Goal: Task Accomplishment & Management: Manage account settings

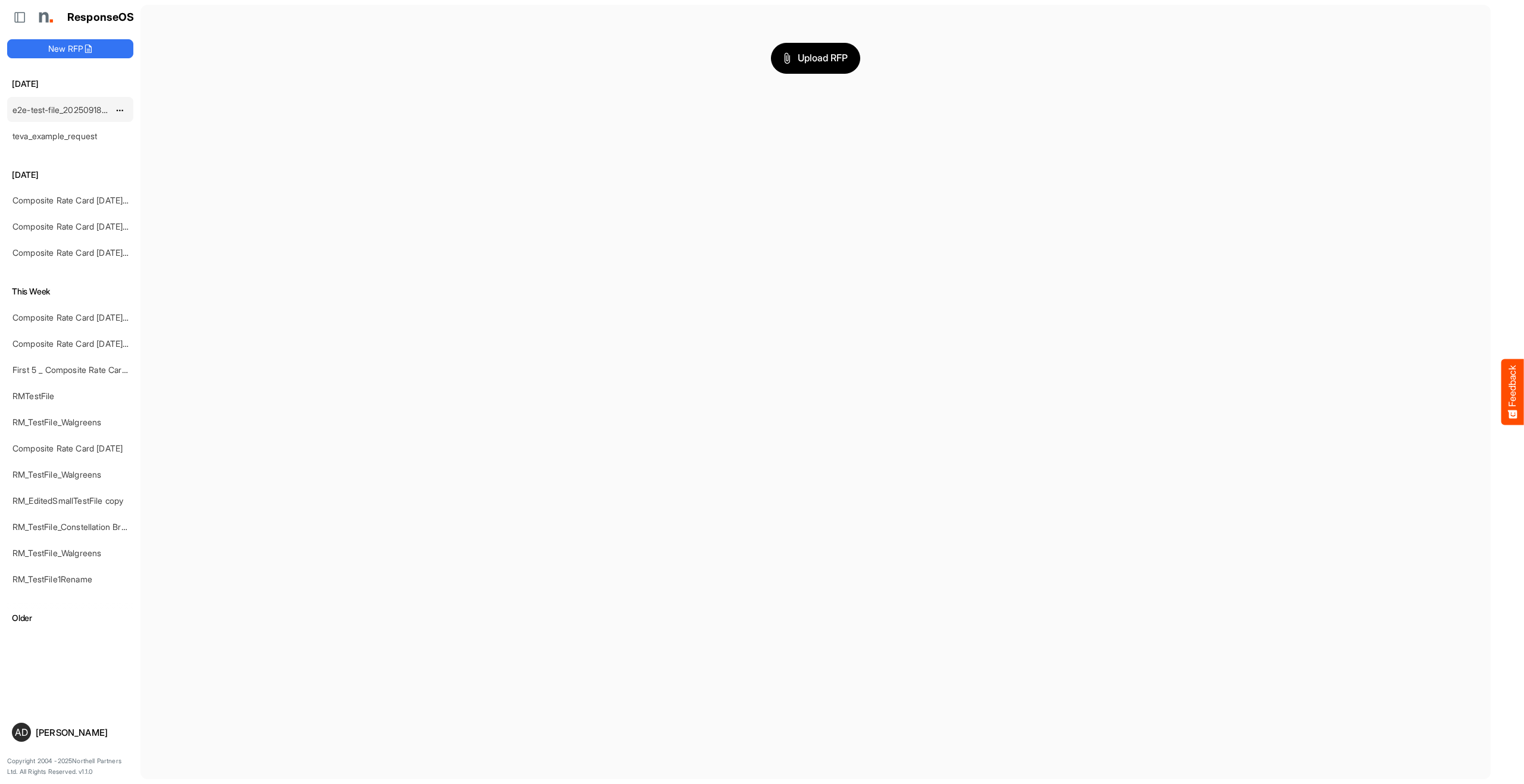
click at [47, 111] on link "e2e-test-file_20250918_163458" at bounding box center [72, 110] width 120 height 10
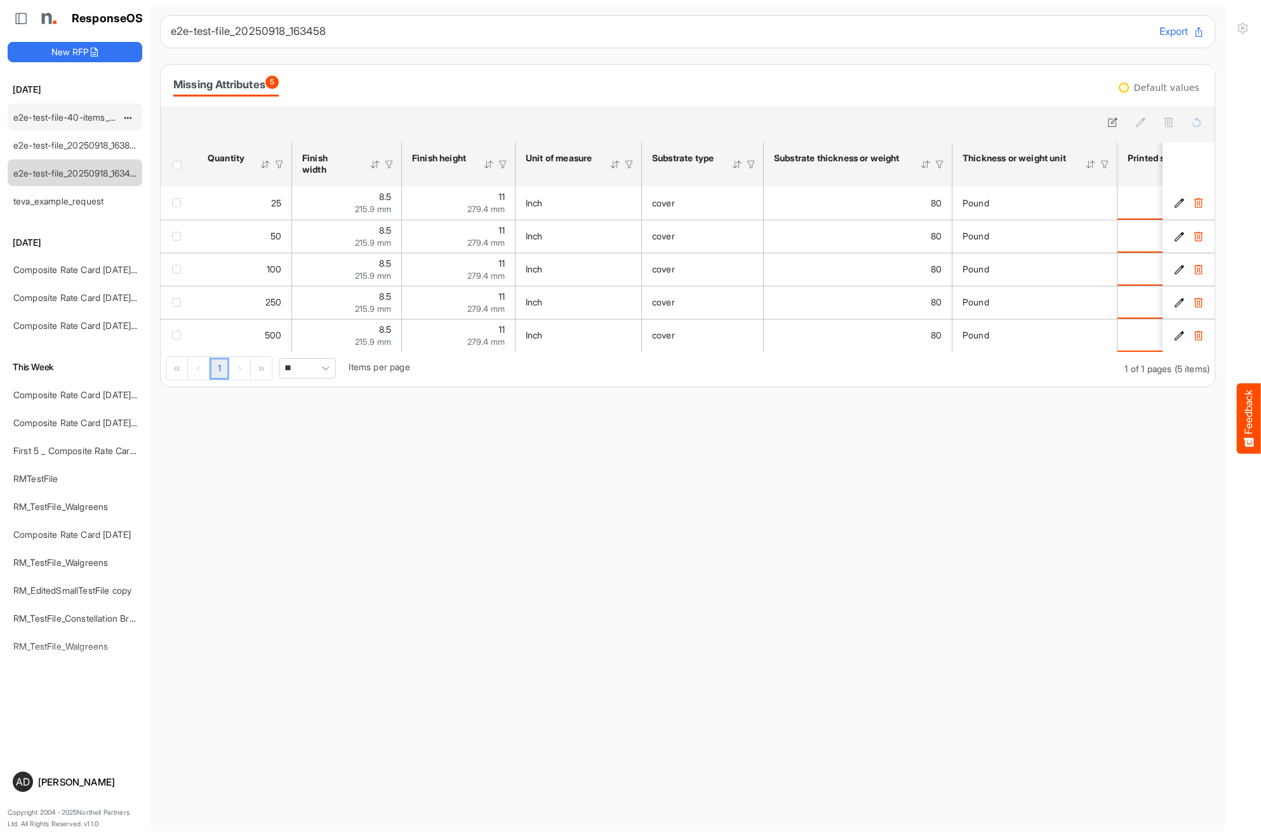
click at [86, 121] on link "e2e-test-file-40-items_20250918_164425" at bounding box center [98, 117] width 170 height 11
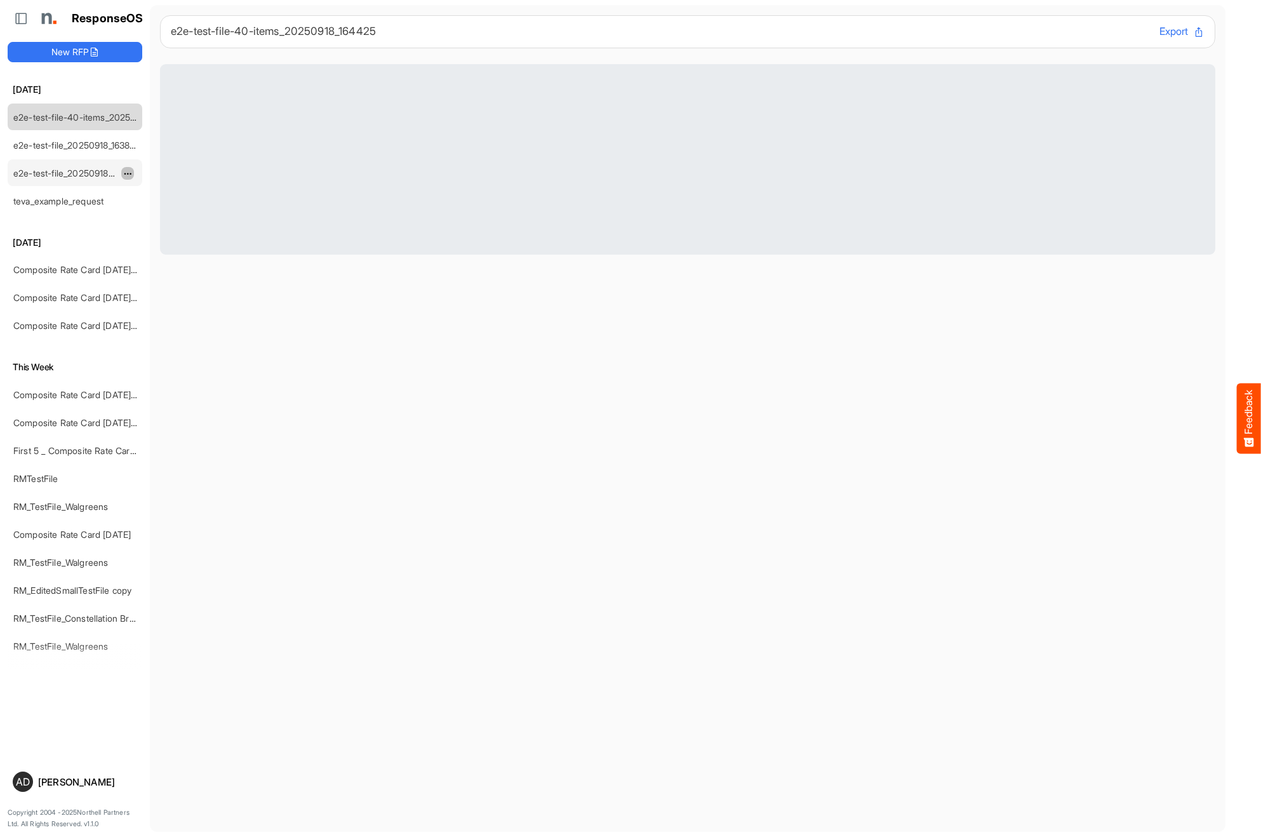
click at [129, 173] on span "dropdownbutton" at bounding box center [126, 174] width 6 height 9
click at [137, 212] on span at bounding box center [134, 212] width 11 height 19
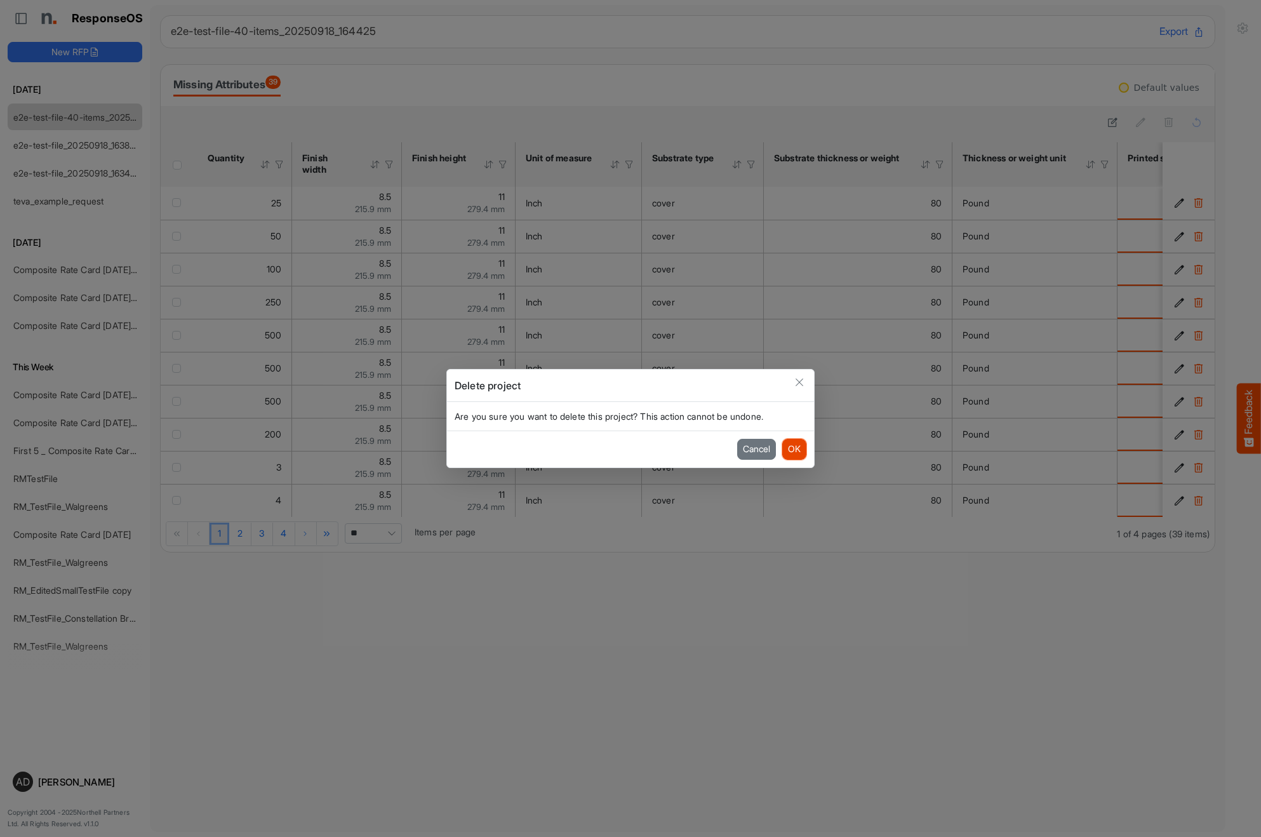
click at [792, 448] on button "OK" at bounding box center [794, 449] width 24 height 20
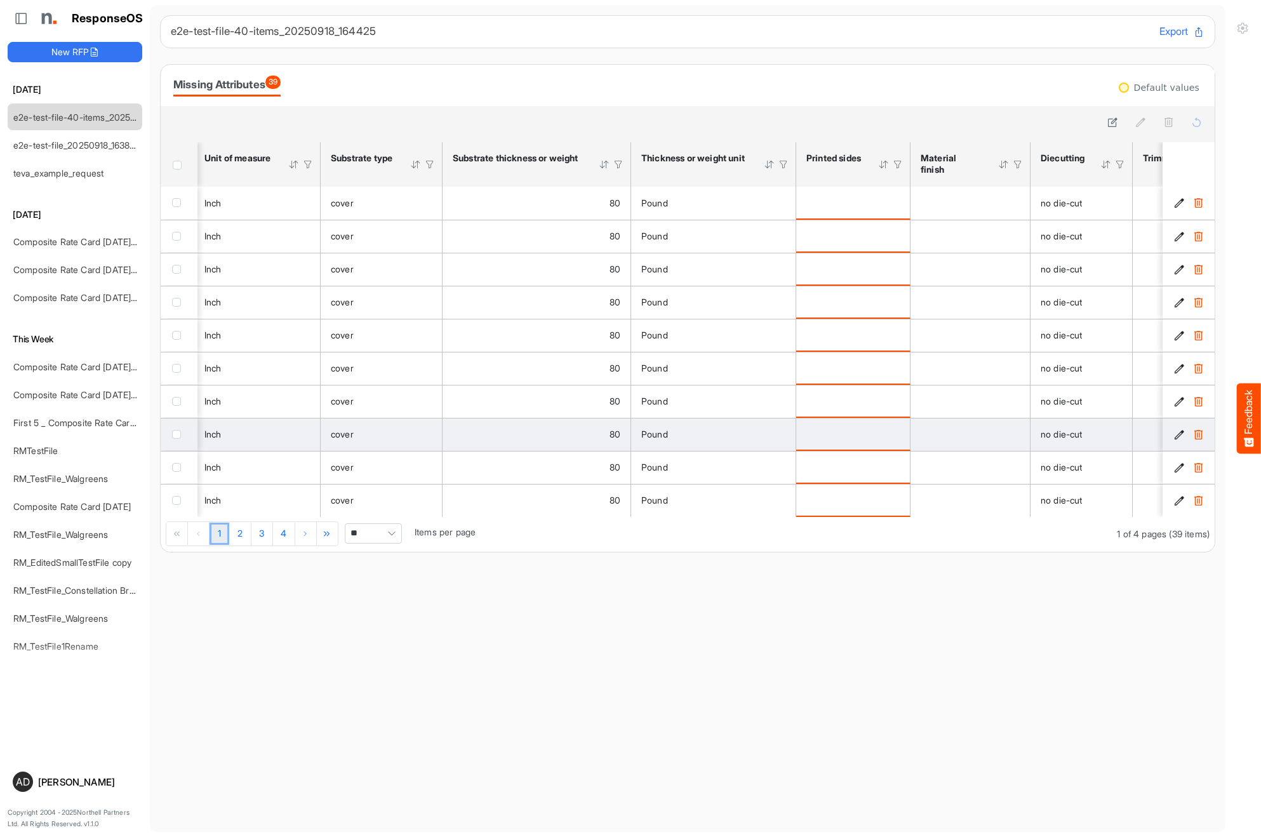
scroll to position [0, 274]
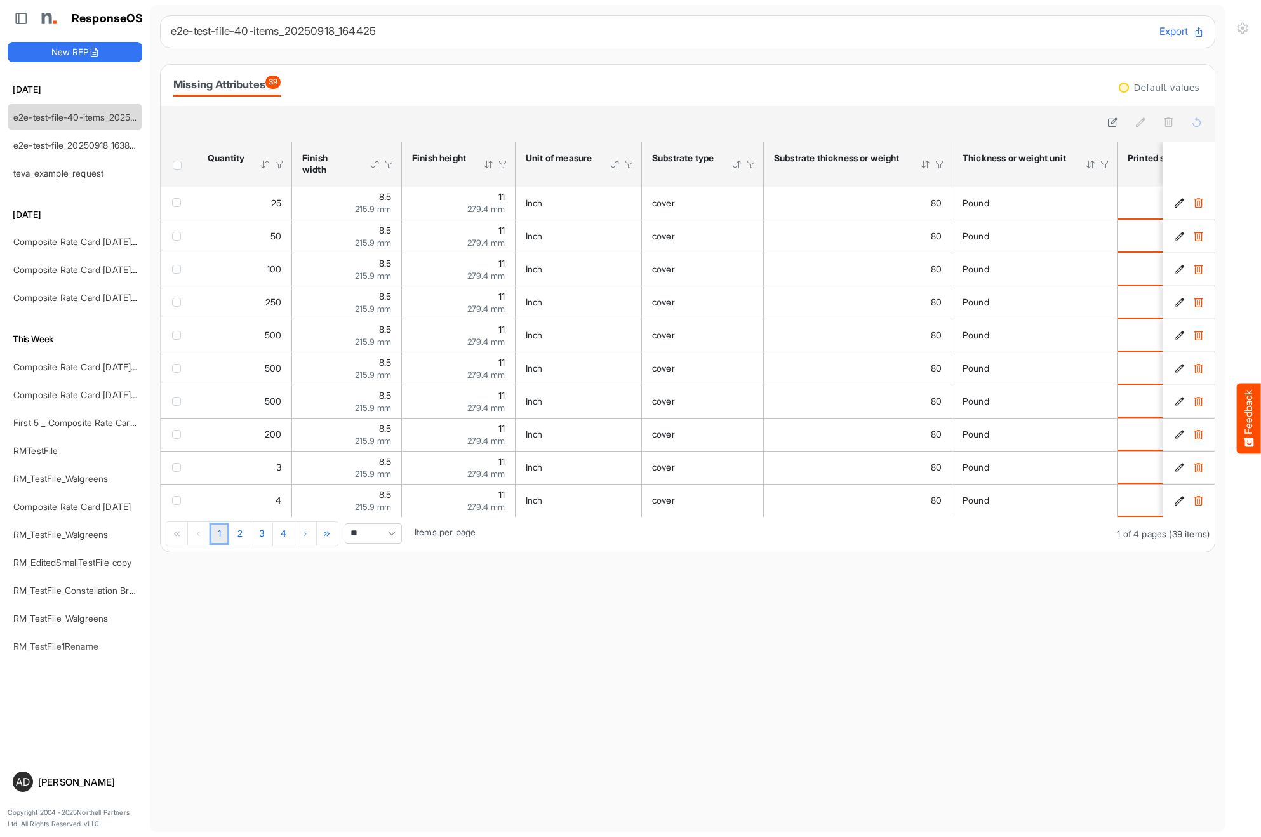
click at [266, 164] on div at bounding box center [265, 164] width 11 height 11
click at [267, 165] on div at bounding box center [265, 164] width 11 height 11
click at [263, 162] on div at bounding box center [265, 164] width 11 height 11
click at [127, 116] on span "dropdownbutton" at bounding box center [126, 118] width 6 height 9
click at [150, 156] on li "Delete" at bounding box center [159, 156] width 76 height 19
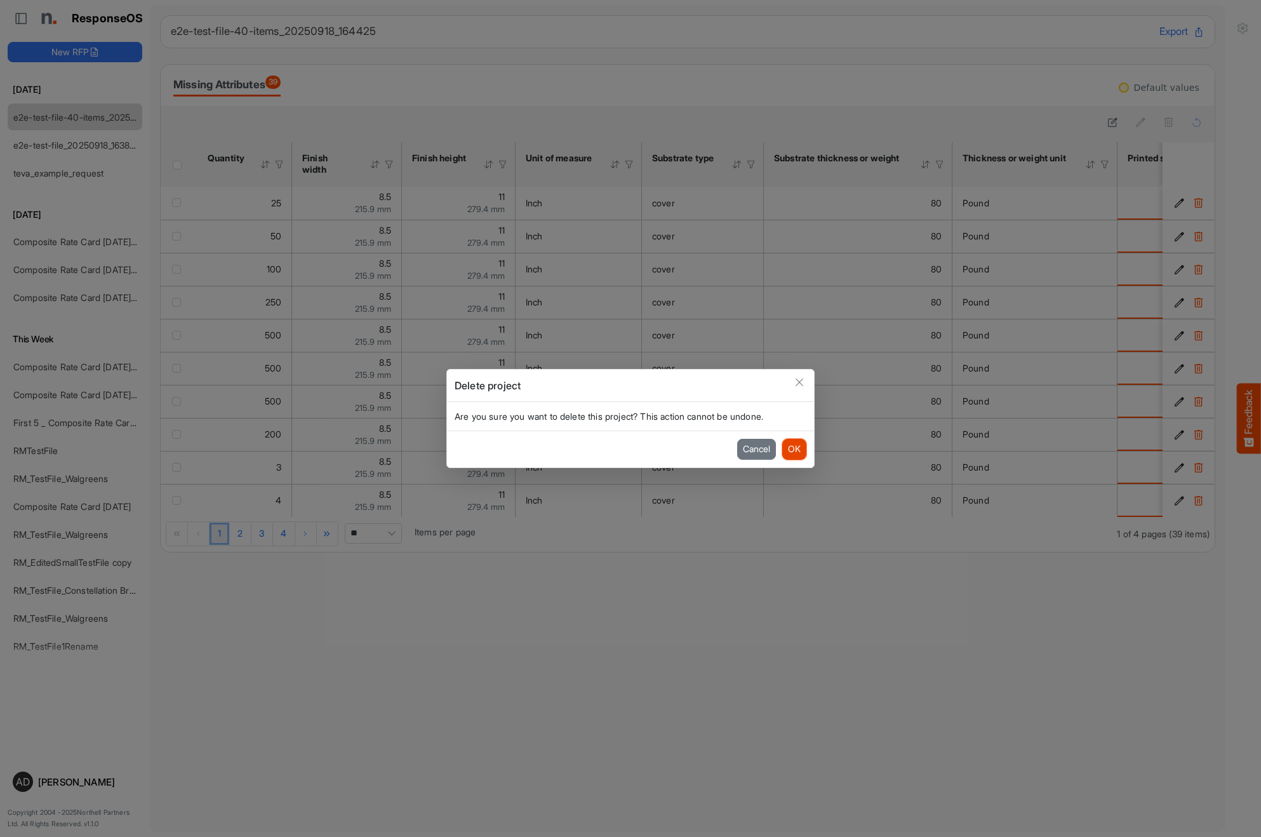
click at [792, 444] on button "OK" at bounding box center [794, 449] width 24 height 20
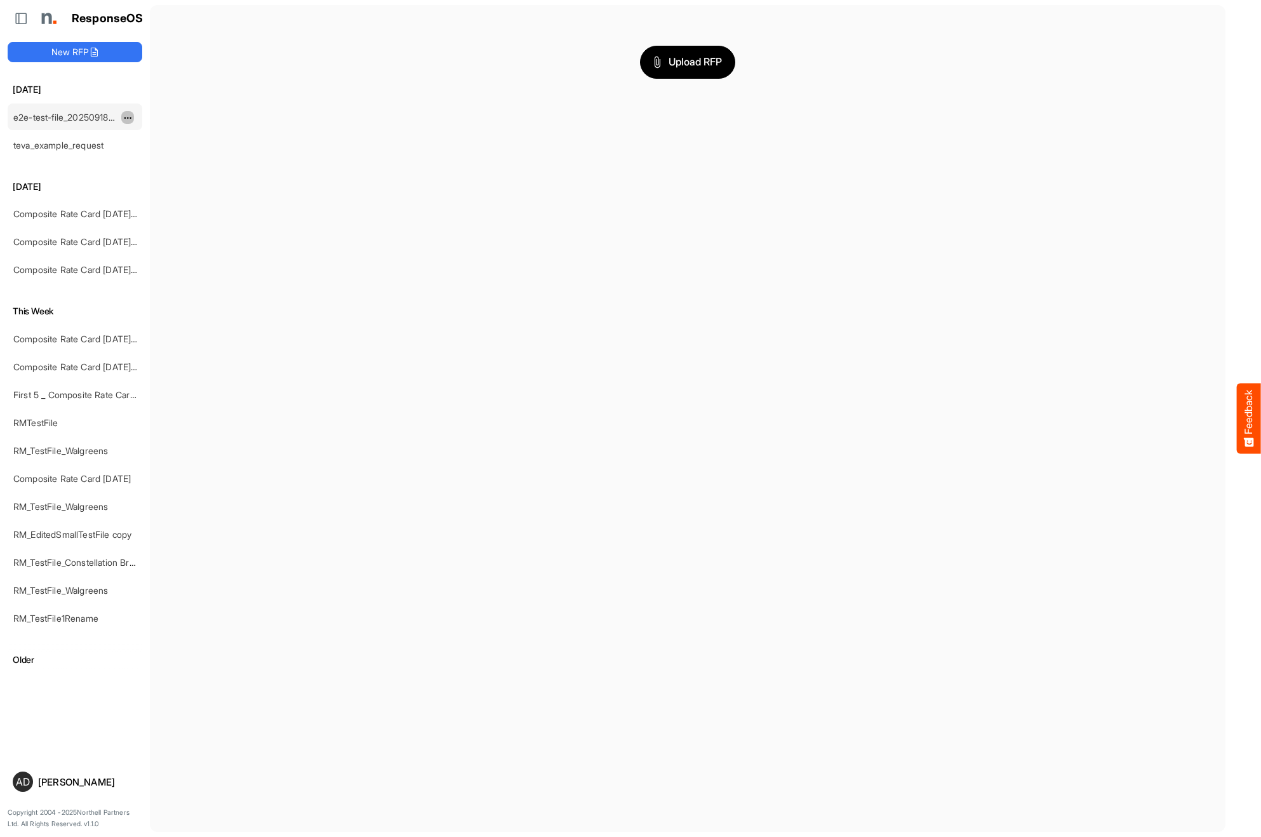
click at [128, 117] on span "dropdownbutton" at bounding box center [126, 118] width 6 height 9
click at [145, 153] on li "Delete" at bounding box center [159, 156] width 76 height 19
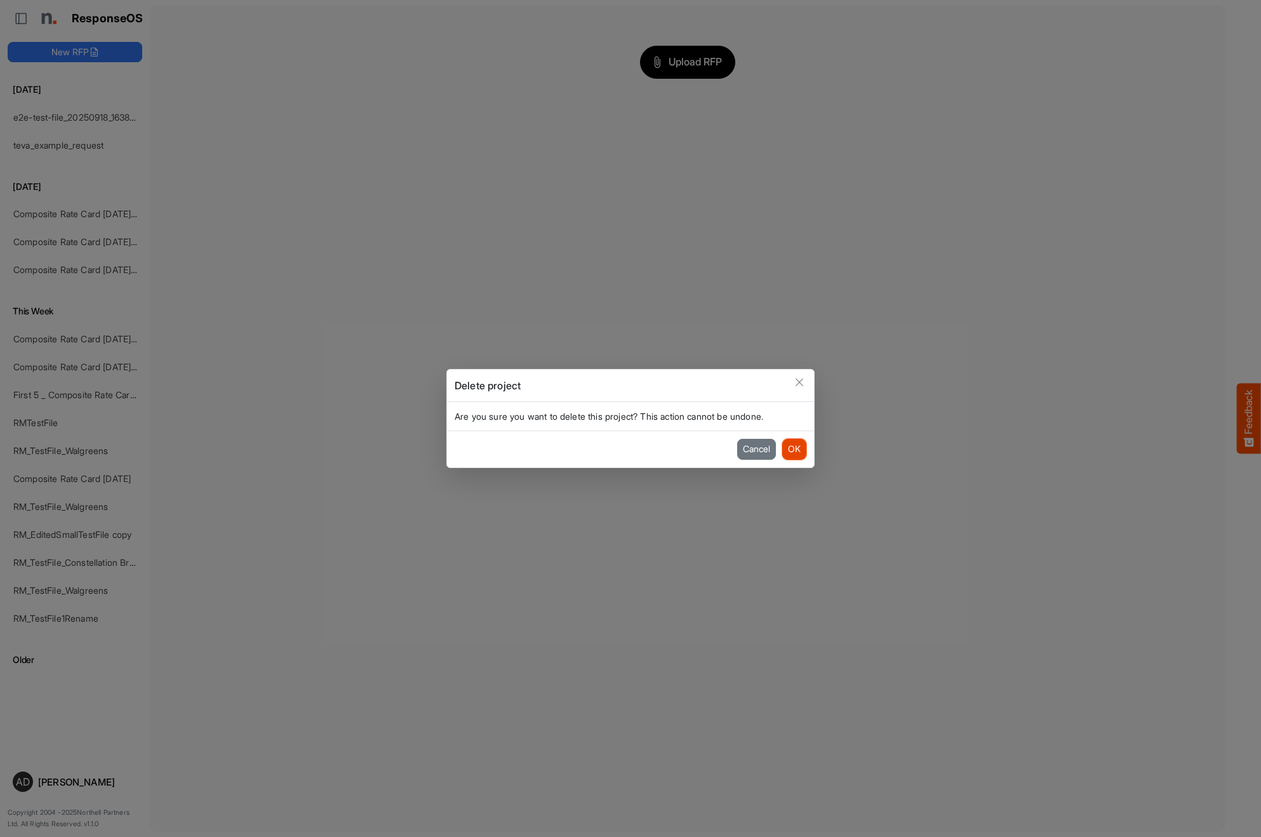
click at [797, 450] on button "OK" at bounding box center [794, 449] width 24 height 20
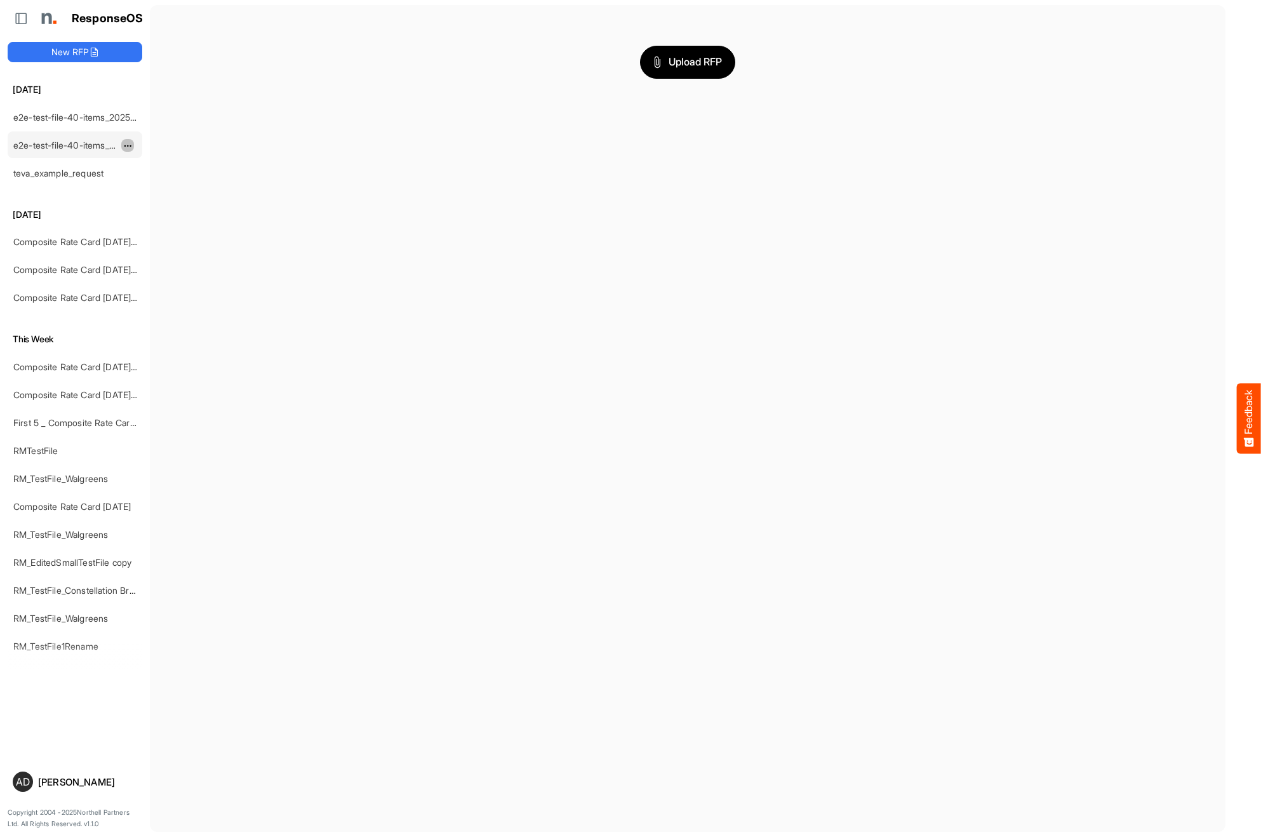
click at [126, 147] on span "dropdownbutton" at bounding box center [126, 146] width 6 height 9
click at [142, 184] on li "Delete" at bounding box center [159, 184] width 76 height 19
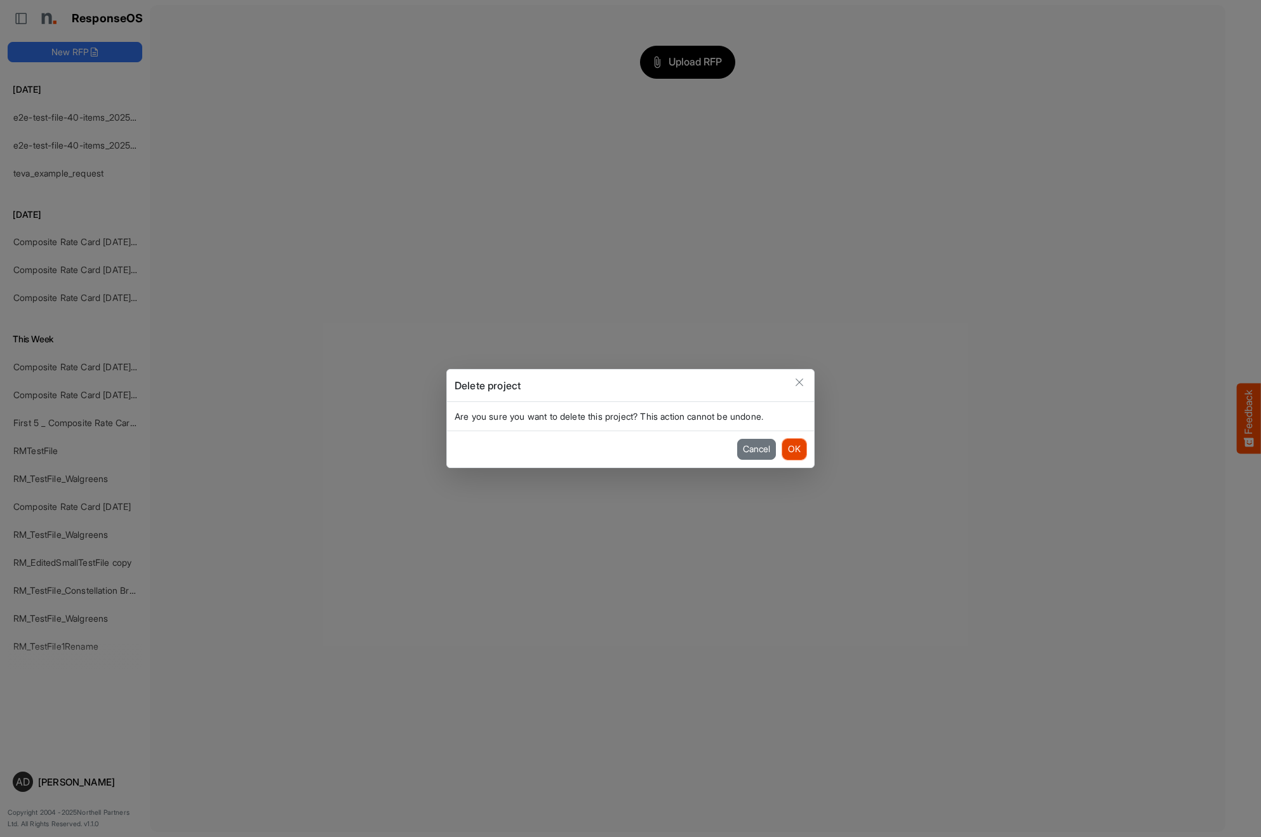
click at [795, 450] on button "OK" at bounding box center [794, 449] width 24 height 20
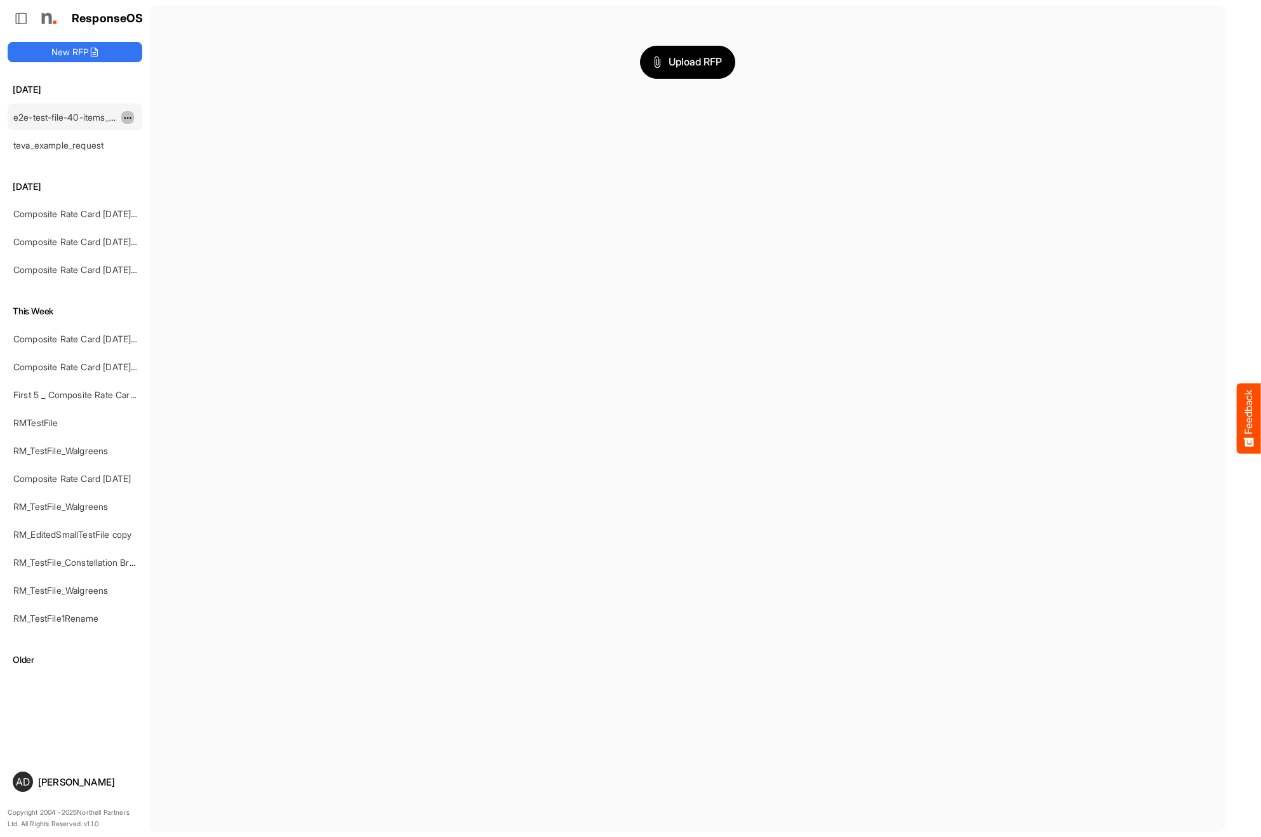
click at [128, 119] on span "dropdownbutton" at bounding box center [126, 118] width 6 height 9
click at [171, 154] on li "Delete" at bounding box center [159, 156] width 76 height 19
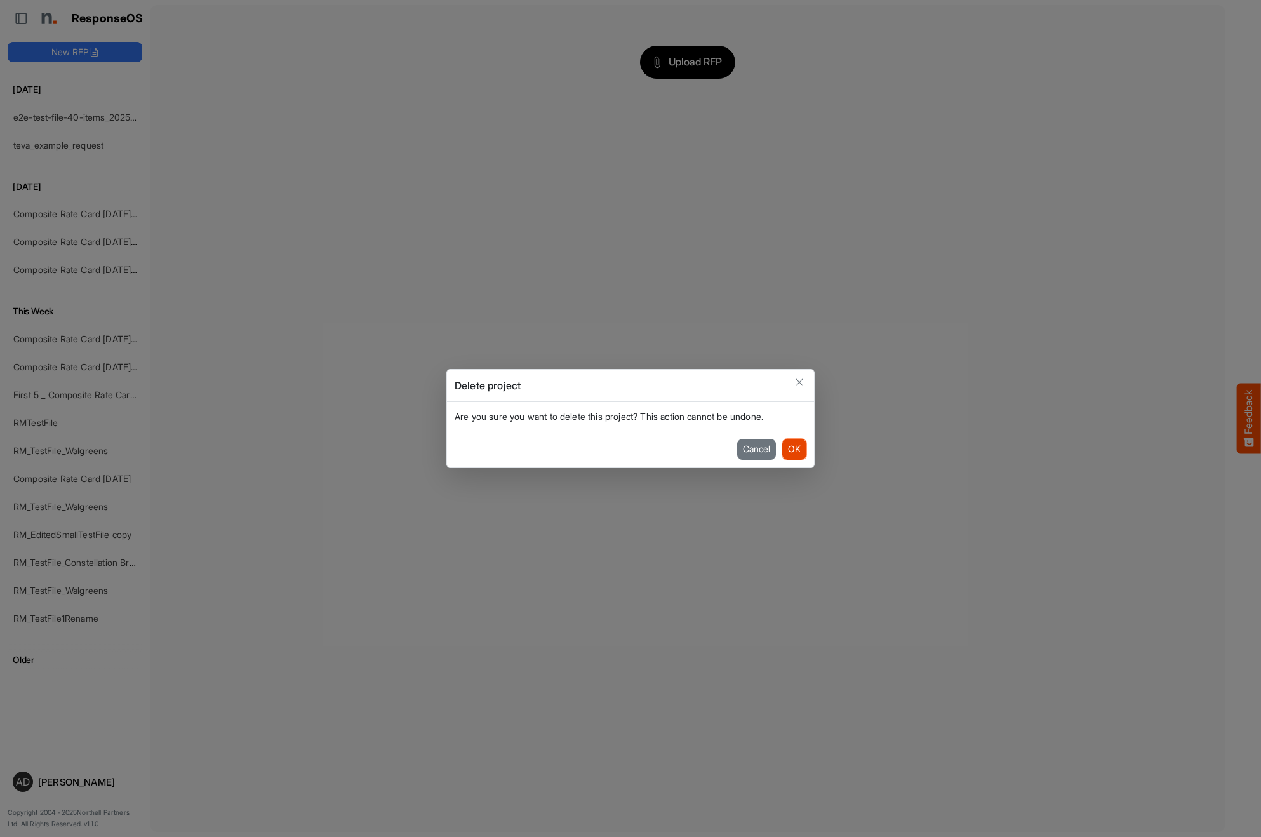
click at [791, 449] on button "OK" at bounding box center [794, 449] width 24 height 20
